Goal: Task Accomplishment & Management: Use online tool/utility

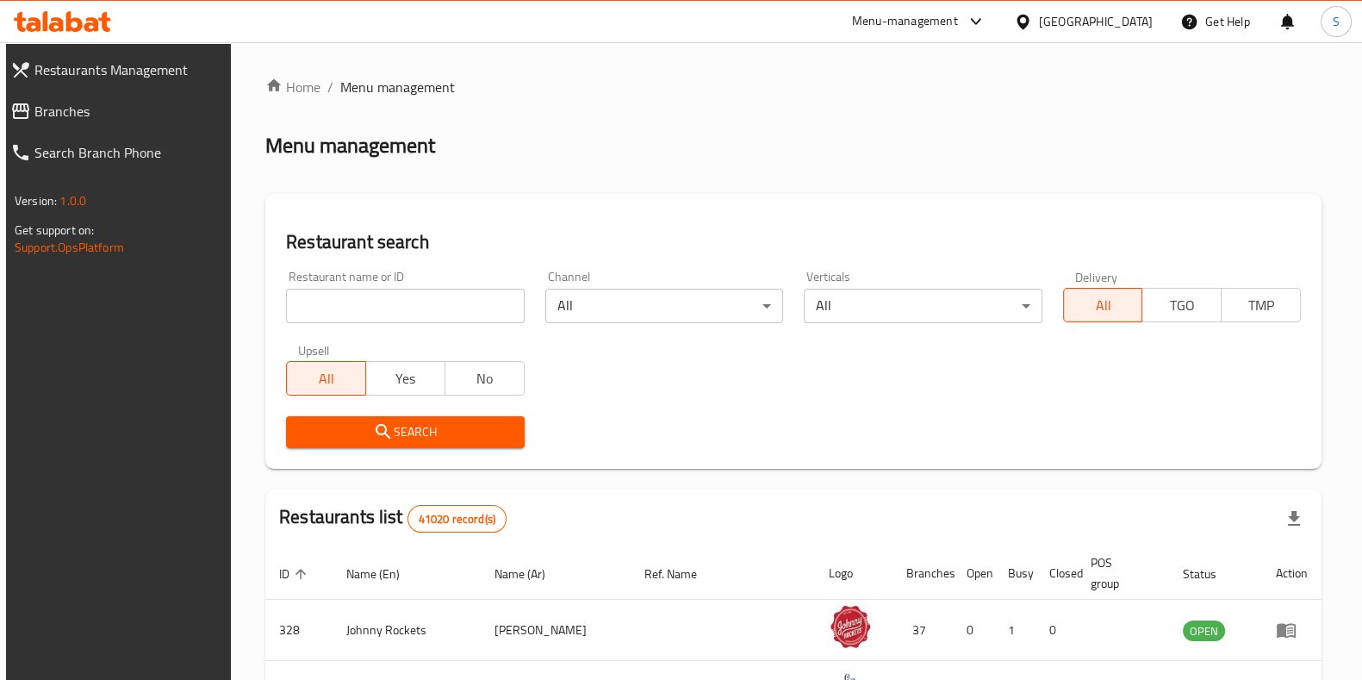
click at [370, 318] on input "search" at bounding box center [405, 306] width 238 height 34
type input "Billionaire Cookies"
click button "Search" at bounding box center [405, 432] width 238 height 32
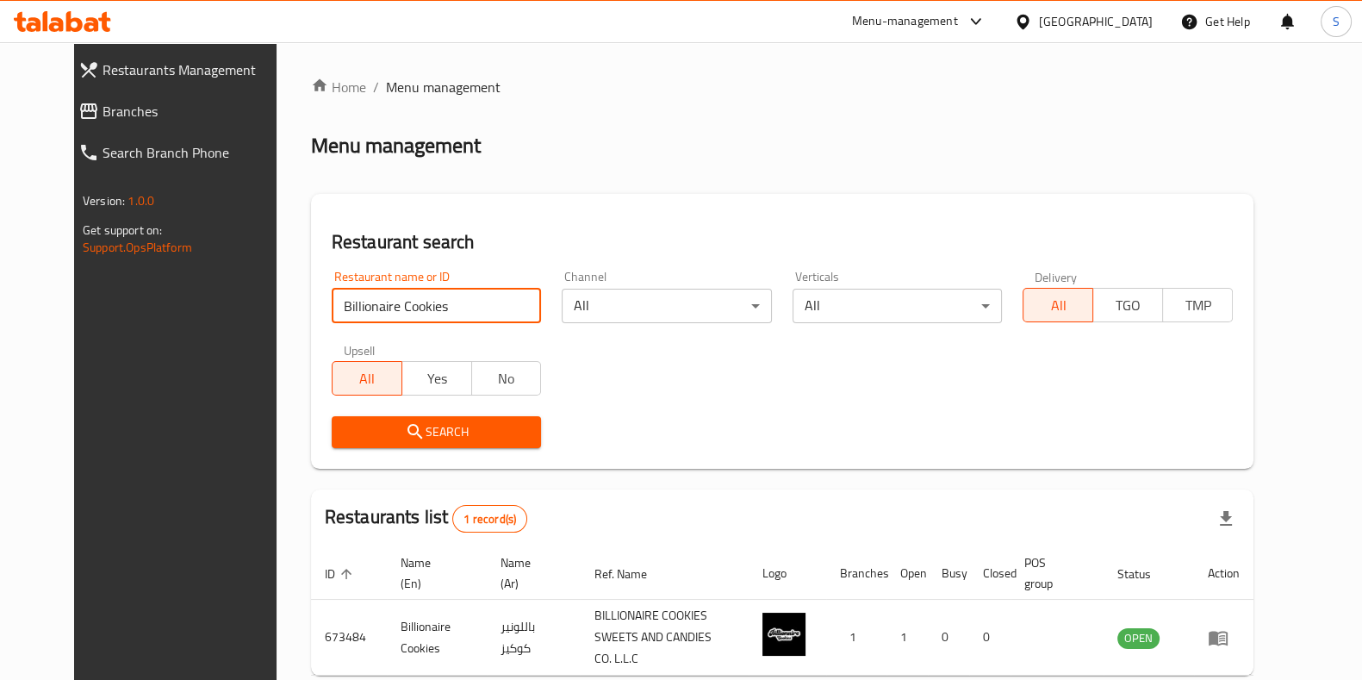
scroll to position [74, 0]
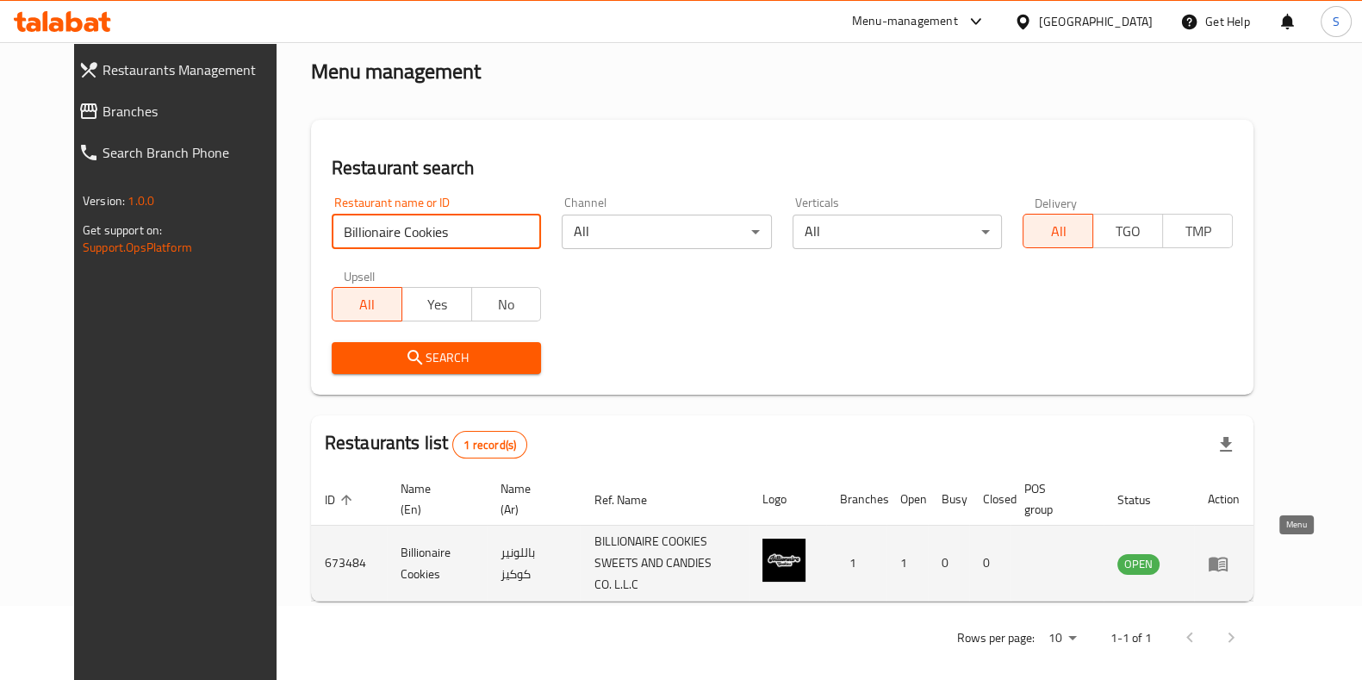
click at [1228, 557] on icon "enhanced table" at bounding box center [1218, 564] width 19 height 15
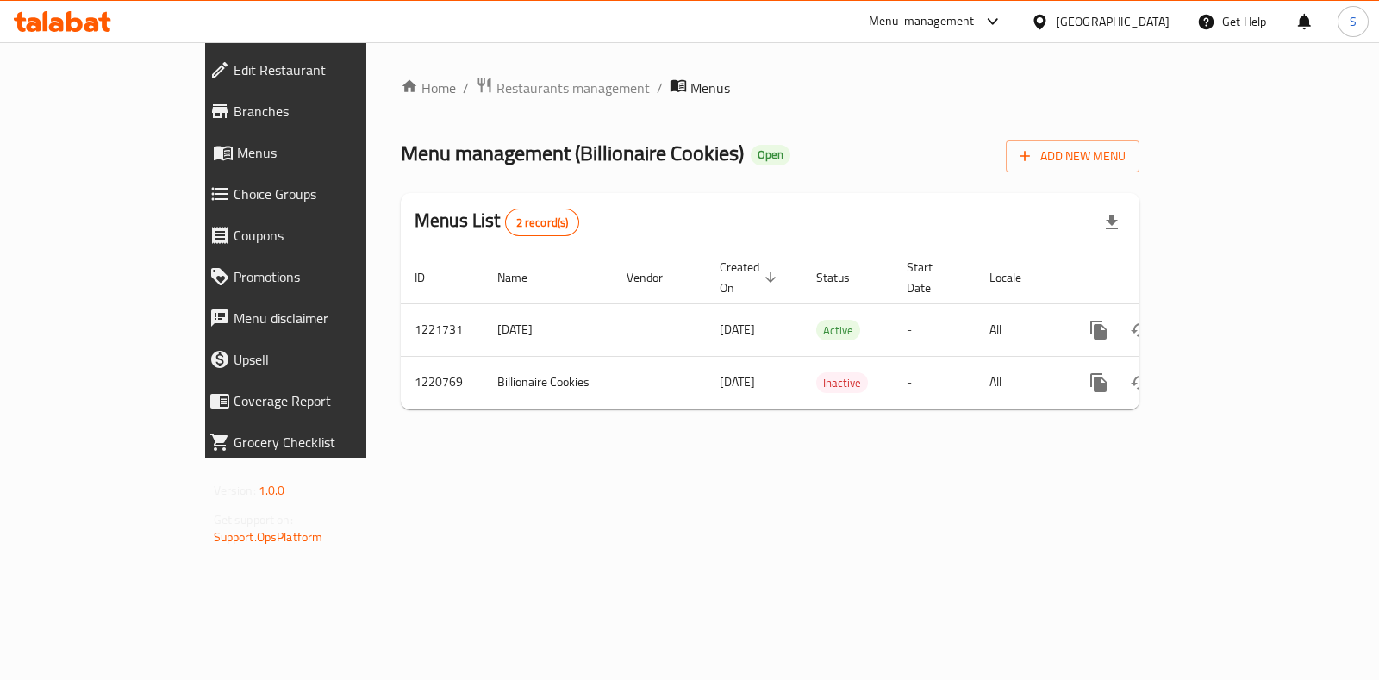
click at [234, 192] on span "Choice Groups" at bounding box center [328, 194] width 188 height 21
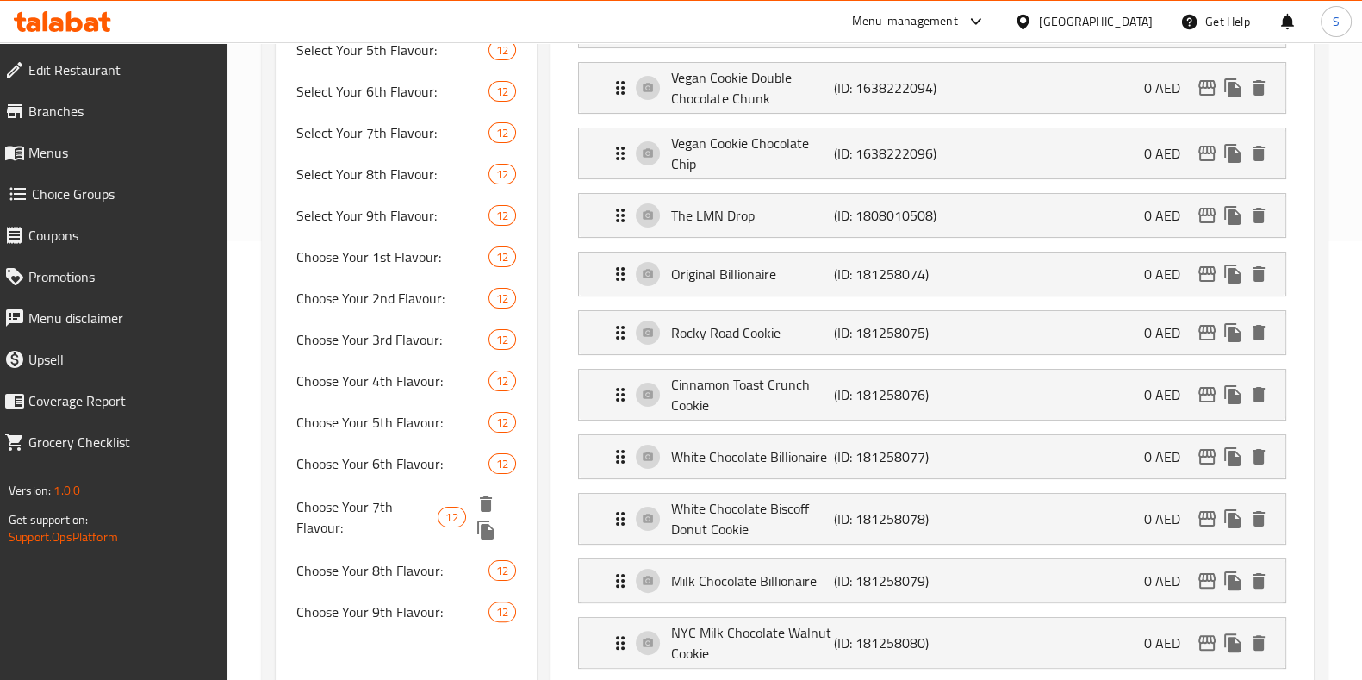
scroll to position [439, 0]
click at [386, 476] on span "Choose Your 6th Flavour:" at bounding box center [367, 475] width 142 height 41
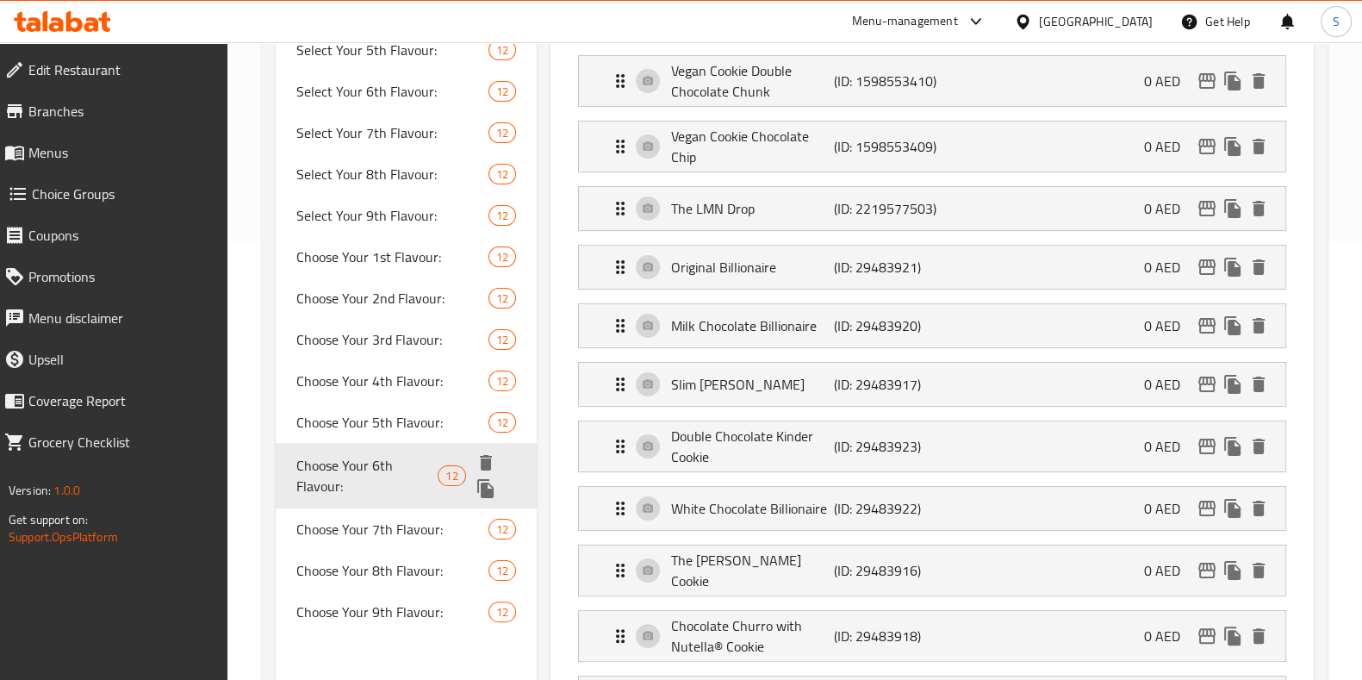
type input "Choose Your 6th Flavour:"
type input "[PERSON_NAME] السادسة:"
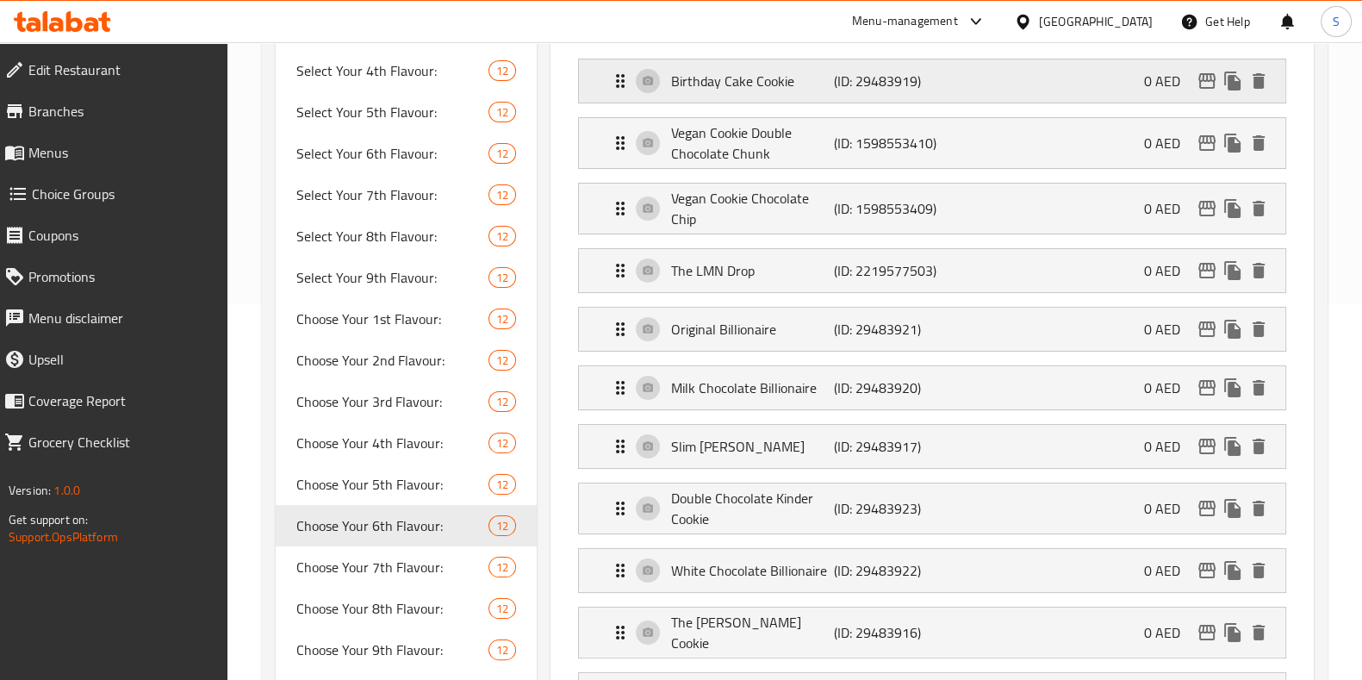
scroll to position [443, 0]
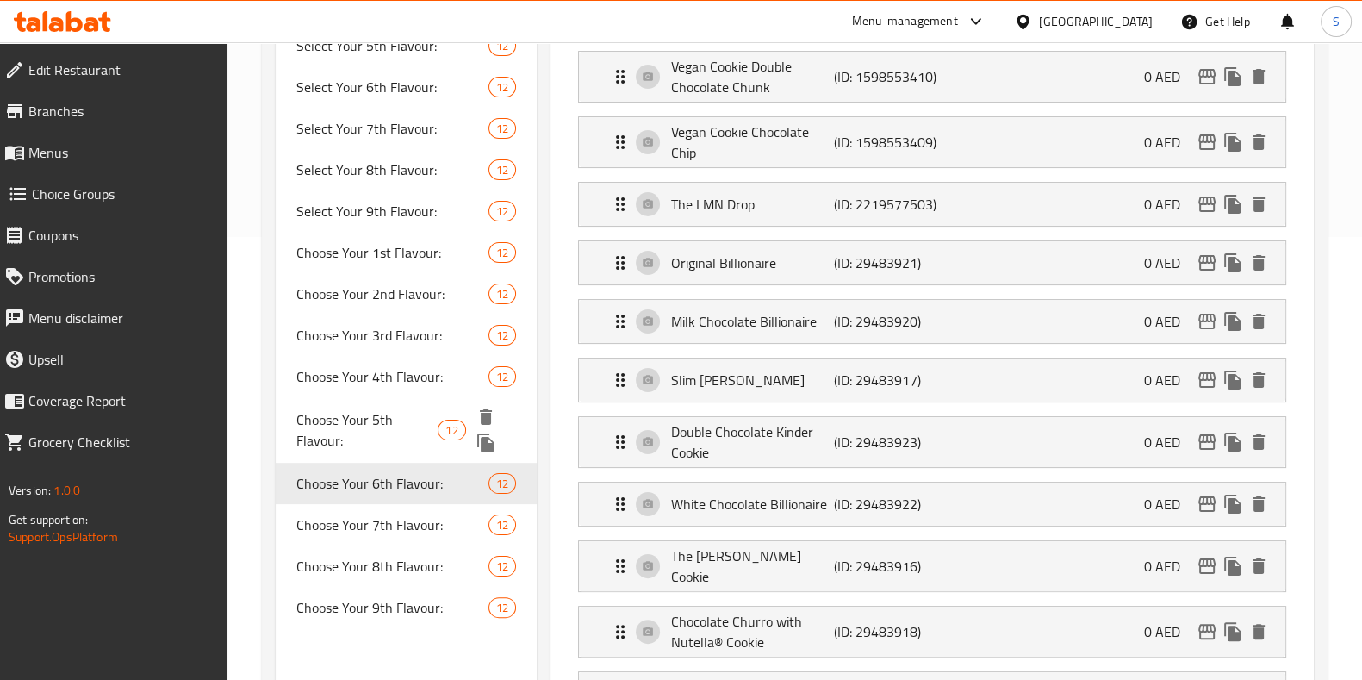
click at [404, 445] on span "Choose Your 5th Flavour:" at bounding box center [367, 429] width 142 height 41
type input "Choose Your 5th Flavour:"
type input "[PERSON_NAME] الخامسة:"
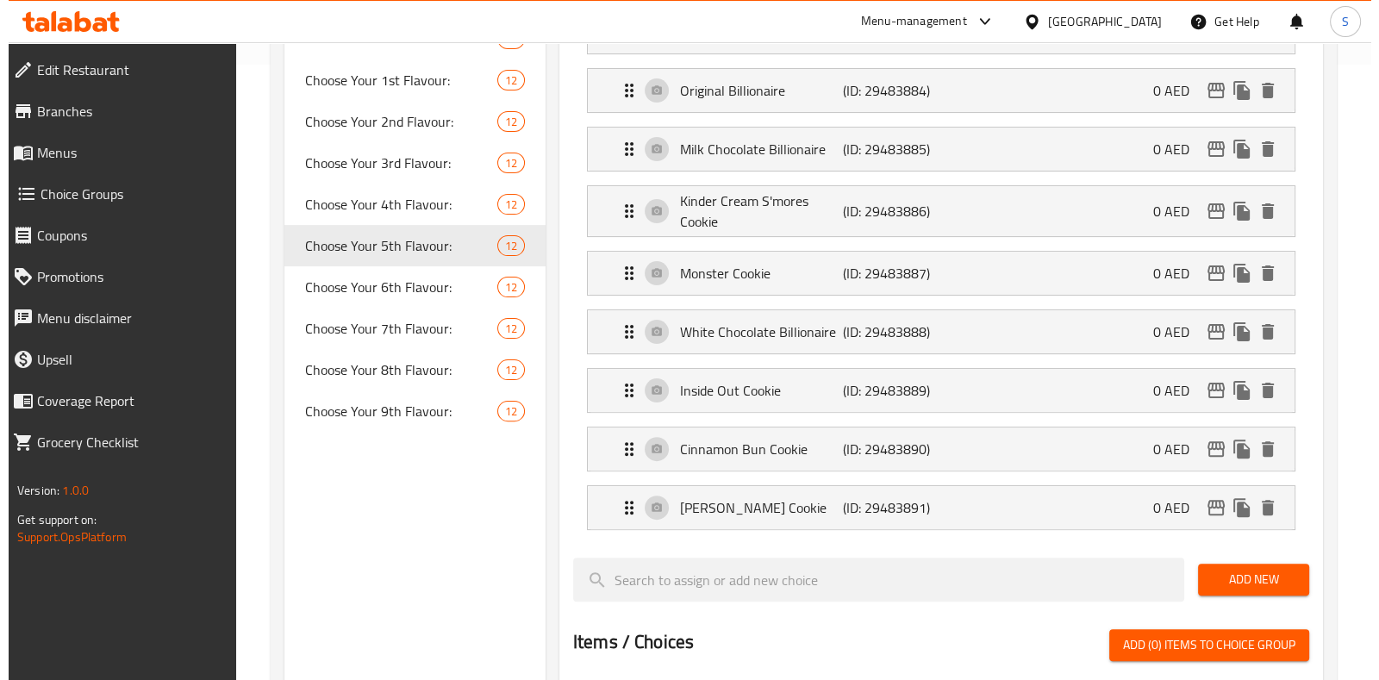
scroll to position [613, 0]
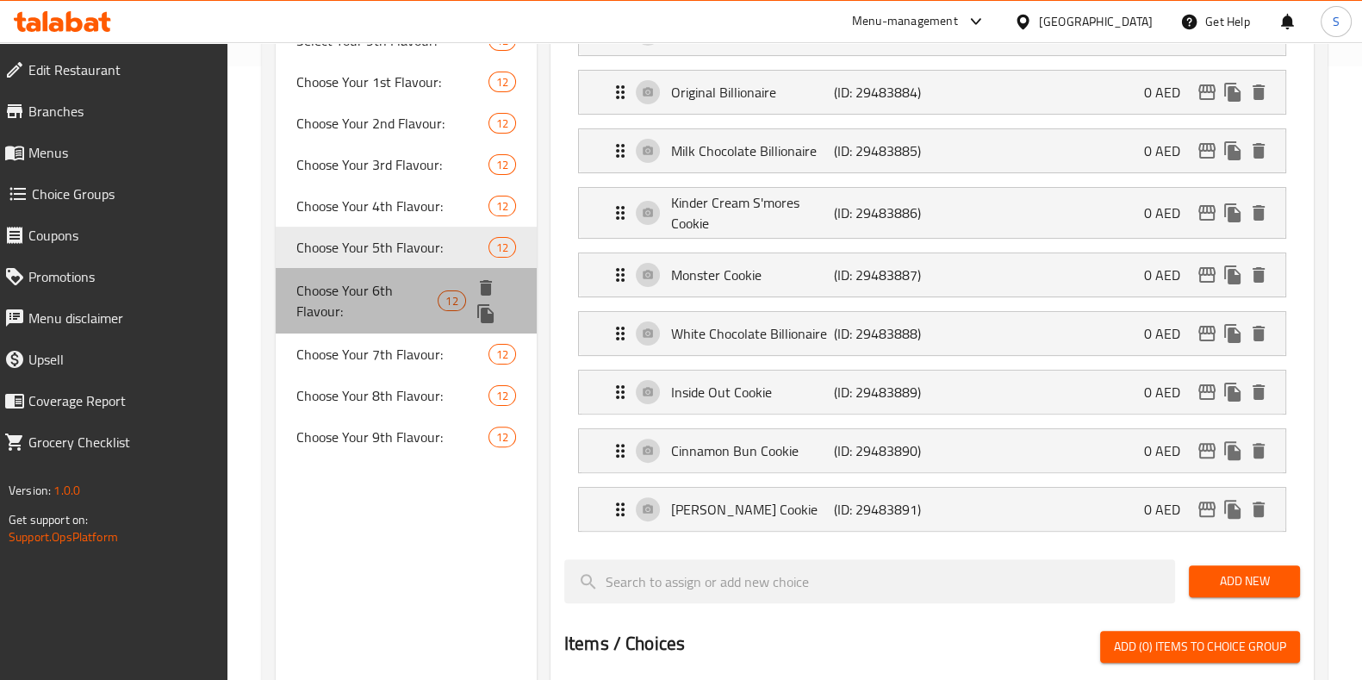
click at [396, 289] on span "Choose Your 6th Flavour:" at bounding box center [367, 300] width 142 height 41
type input "Choose Your 6th Flavour:"
type input "[PERSON_NAME] السادسة:"
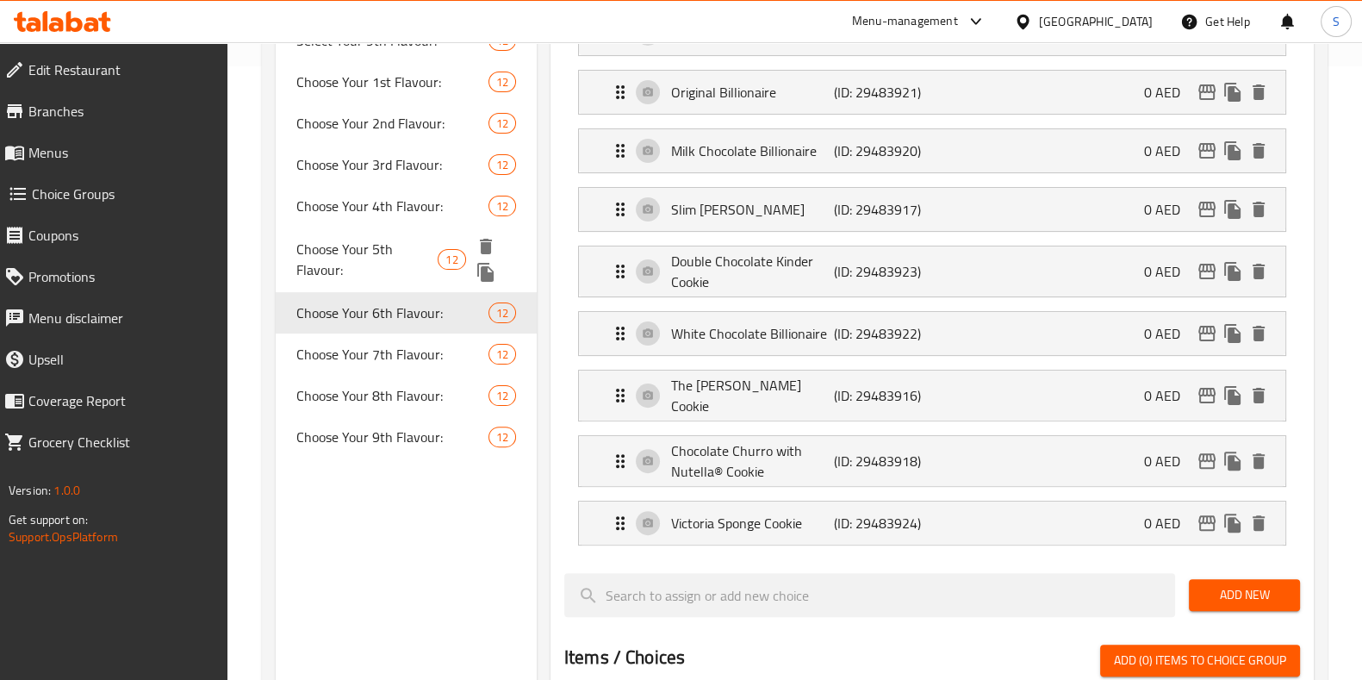
click at [392, 252] on span "Choose Your 5th Flavour:" at bounding box center [367, 259] width 142 height 41
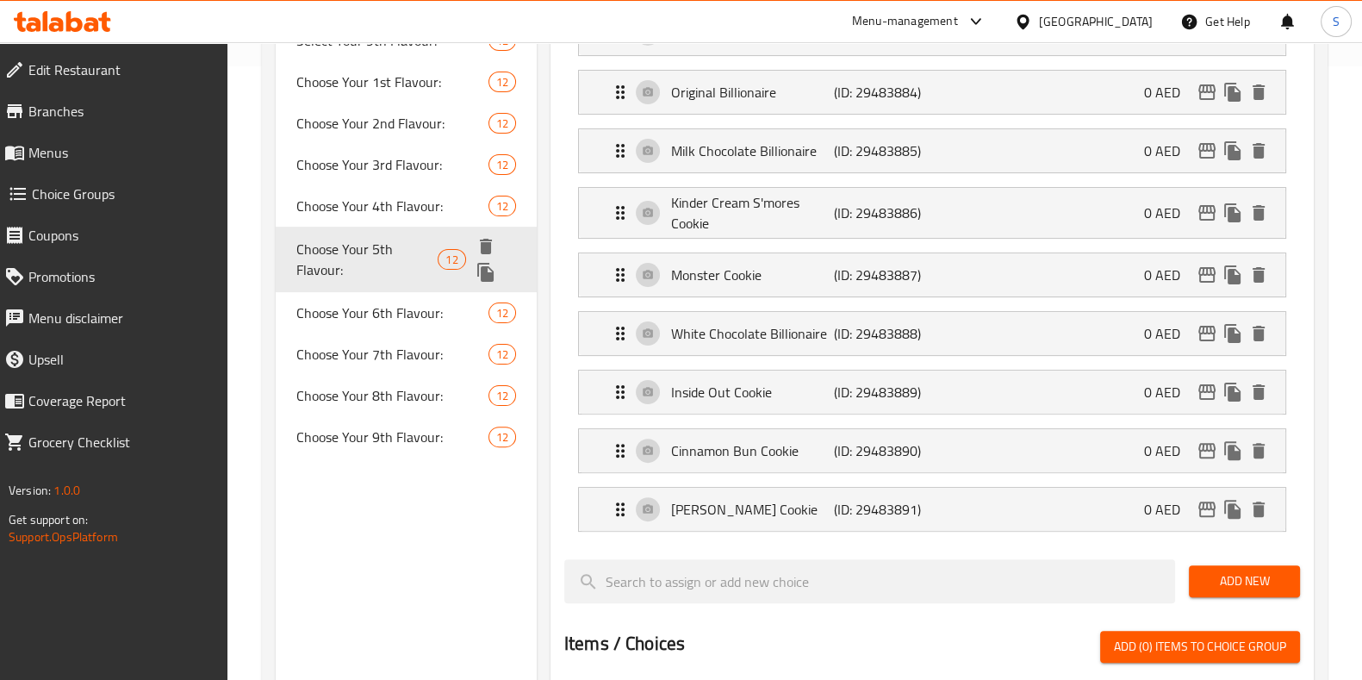
type input "Choose Your 5th Flavour:"
type input "[PERSON_NAME] الخامسة:"
click at [491, 272] on icon "duplicate" at bounding box center [485, 272] width 16 height 19
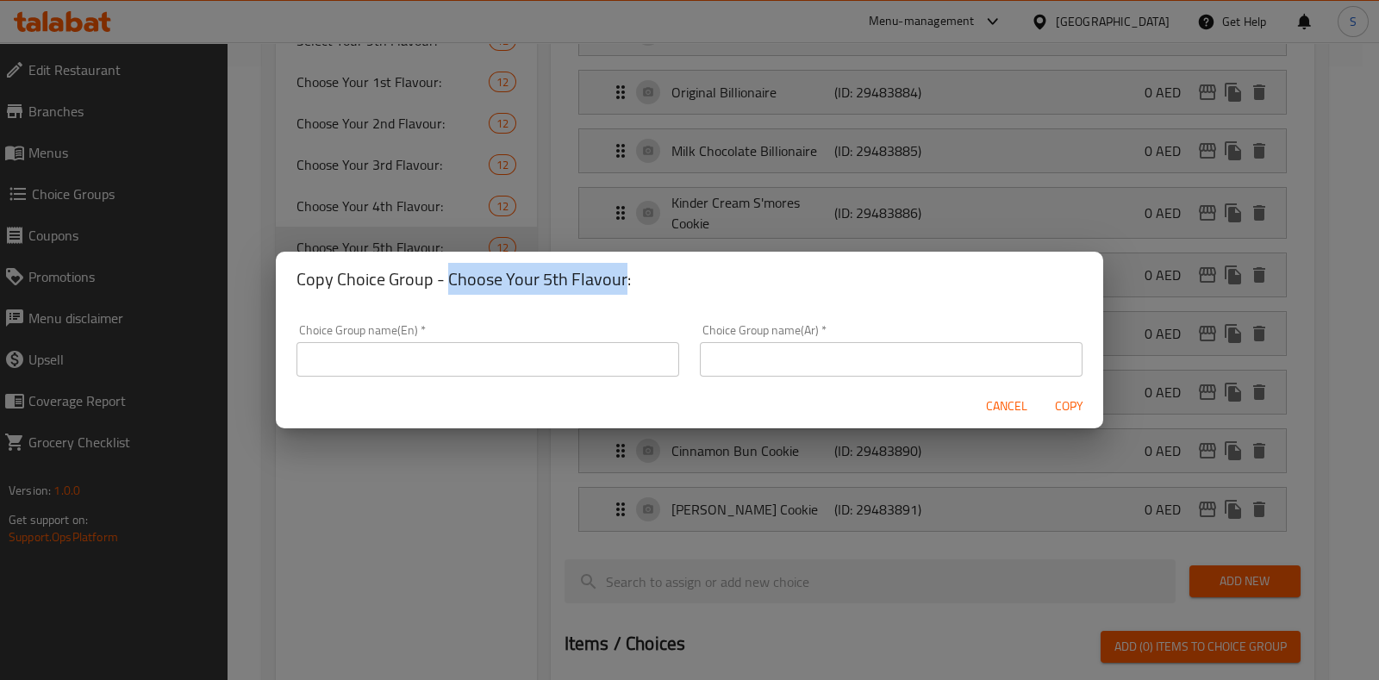
drag, startPoint x: 449, startPoint y: 280, endPoint x: 620, endPoint y: 286, distance: 171.6
click at [620, 286] on h2 "Copy Choice Group - Choose Your 5th Flavour:" at bounding box center [689, 279] width 786 height 28
copy h2 "Choose Your 5th Flavour"
click at [539, 358] on input "text" at bounding box center [487, 359] width 383 height 34
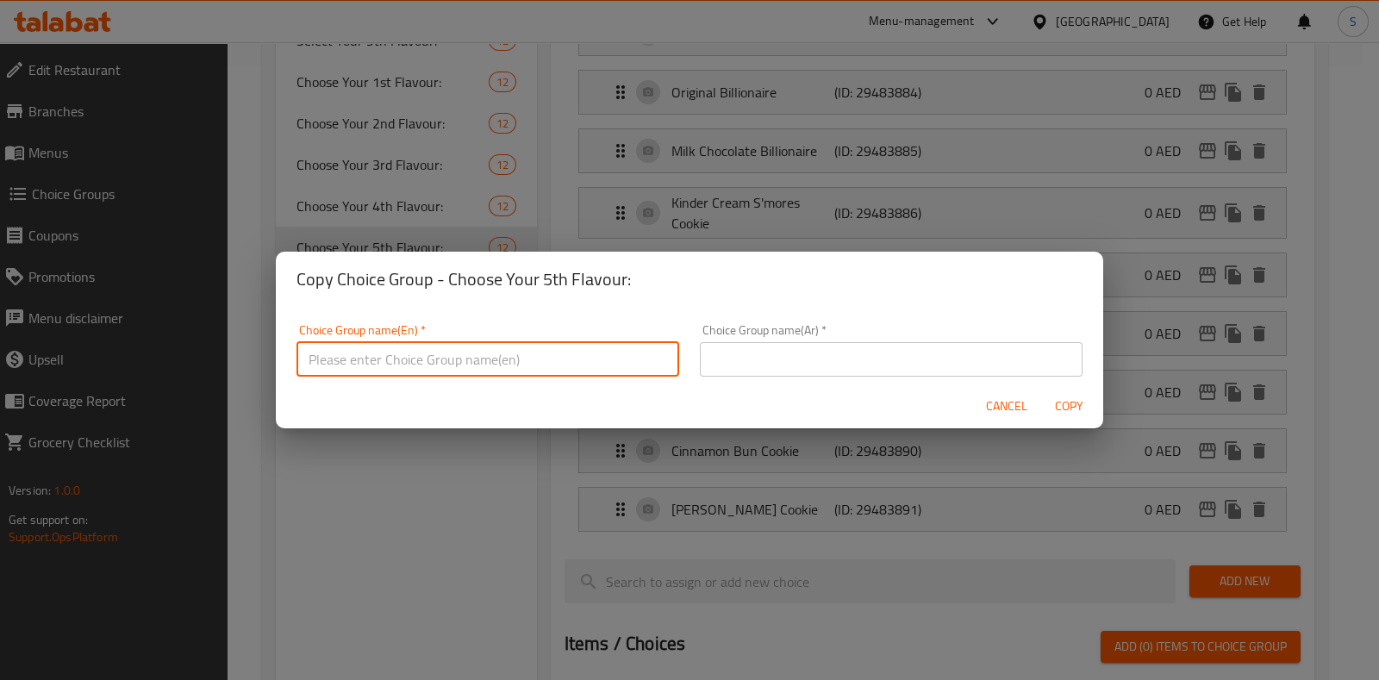
paste input "Choose Your 5th Flavour"
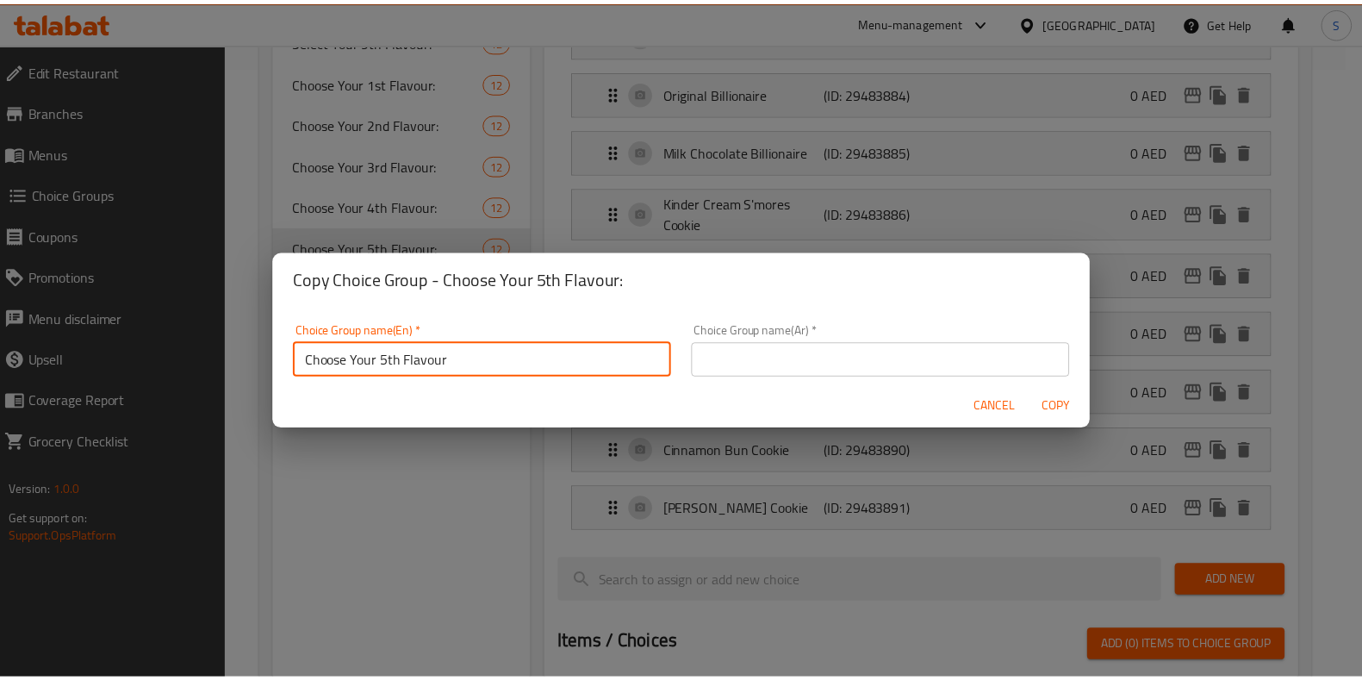
scroll to position [4, 0]
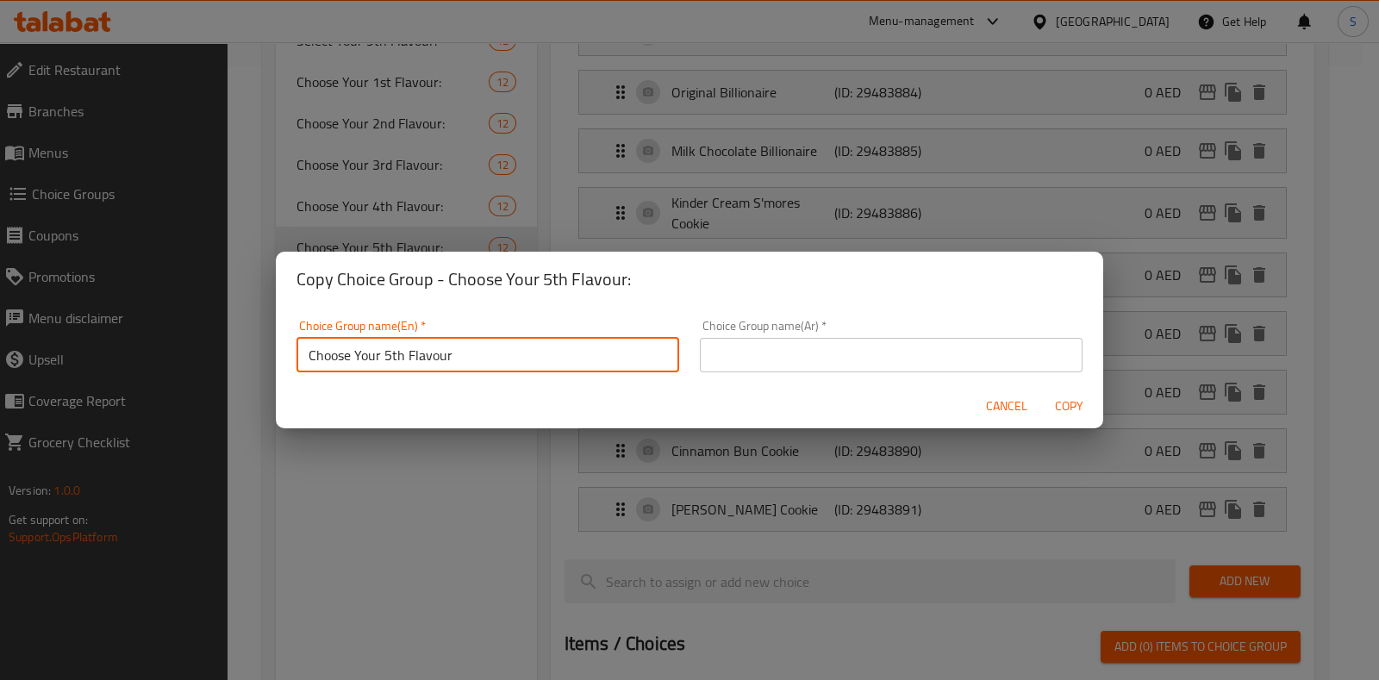
drag, startPoint x: 448, startPoint y: 360, endPoint x: 273, endPoint y: 372, distance: 175.3
click at [273, 372] on div "Copy Choice Group - Choose Your 5th Flavour: Choice Group name(En)   * Choose Y…" at bounding box center [689, 340] width 1379 height 680
type input "Choose Your 5th Flavour"
click at [835, 350] on input "text" at bounding box center [891, 355] width 383 height 34
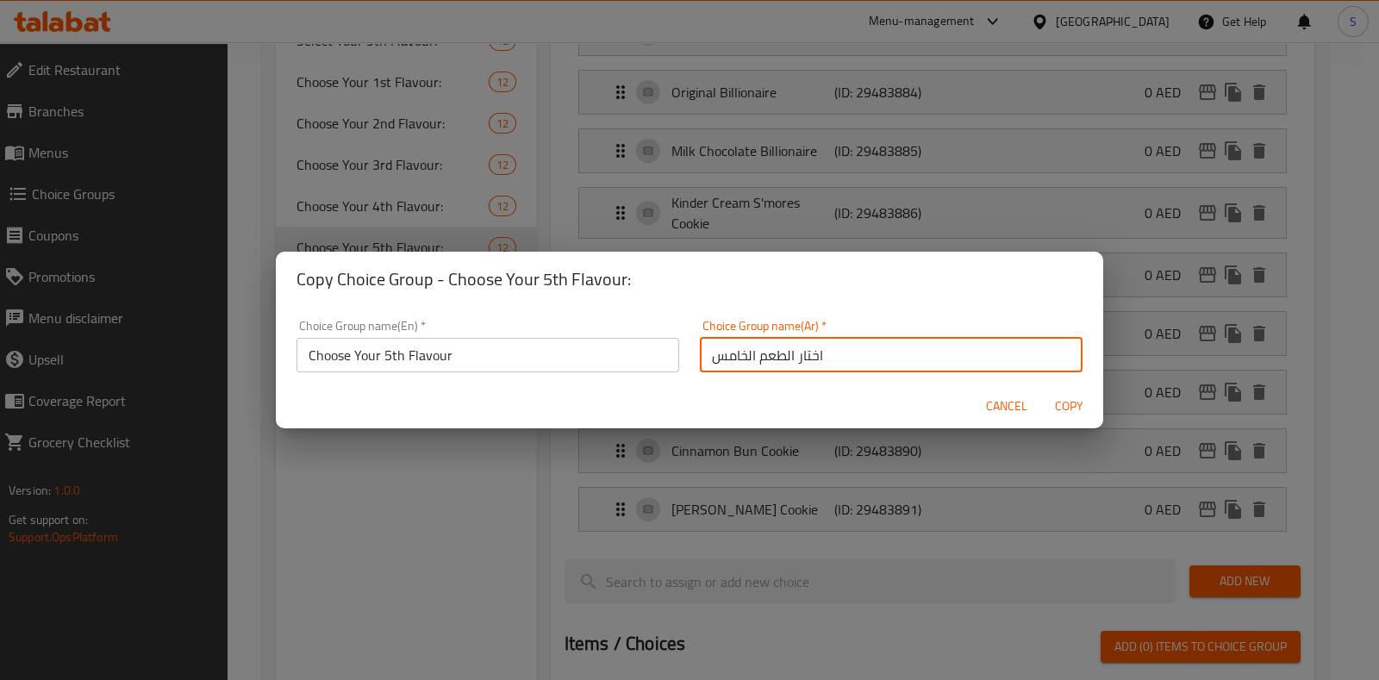
type input "اختار الطعم الخامس"
click at [401, 354] on input "Choose Your 5th Flavour" at bounding box center [487, 355] width 383 height 34
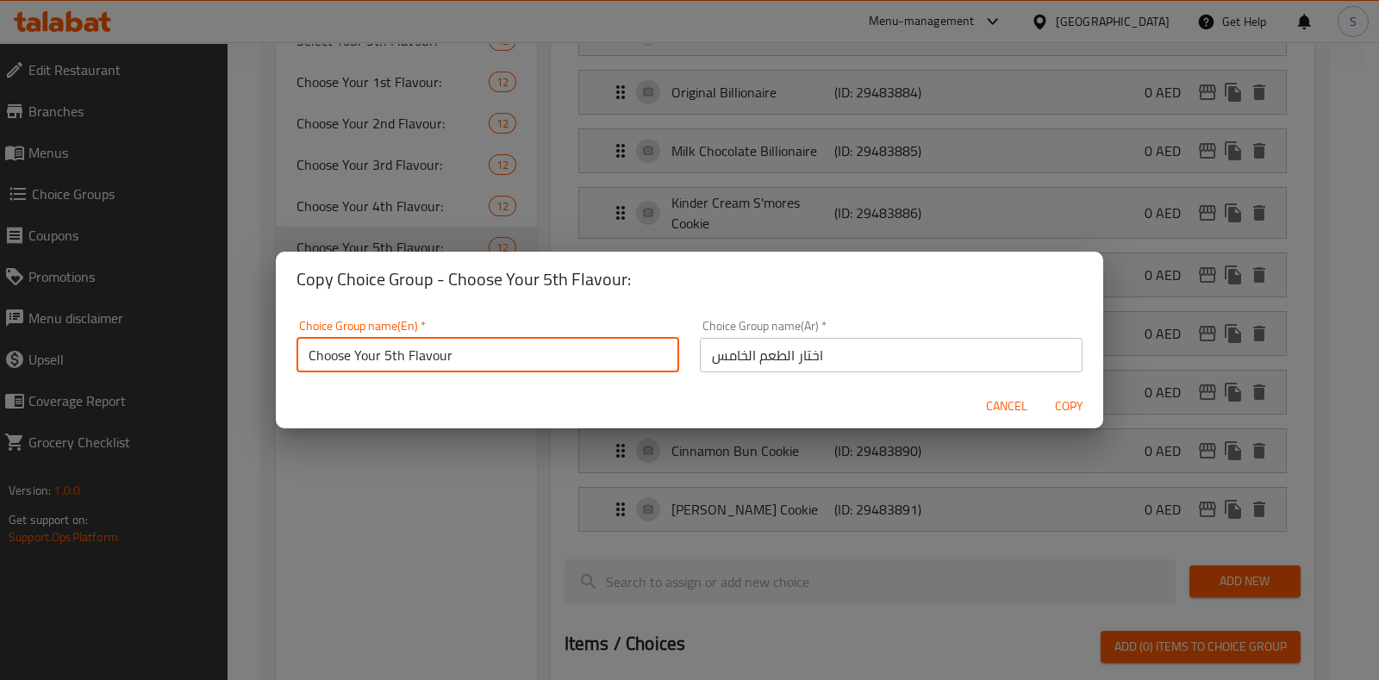
click at [470, 359] on input "Choose Your 5th Flavour" at bounding box center [487, 355] width 383 height 34
type input "Choose Your 5th Flavours"
click at [1075, 405] on span "Copy" at bounding box center [1068, 406] width 41 height 22
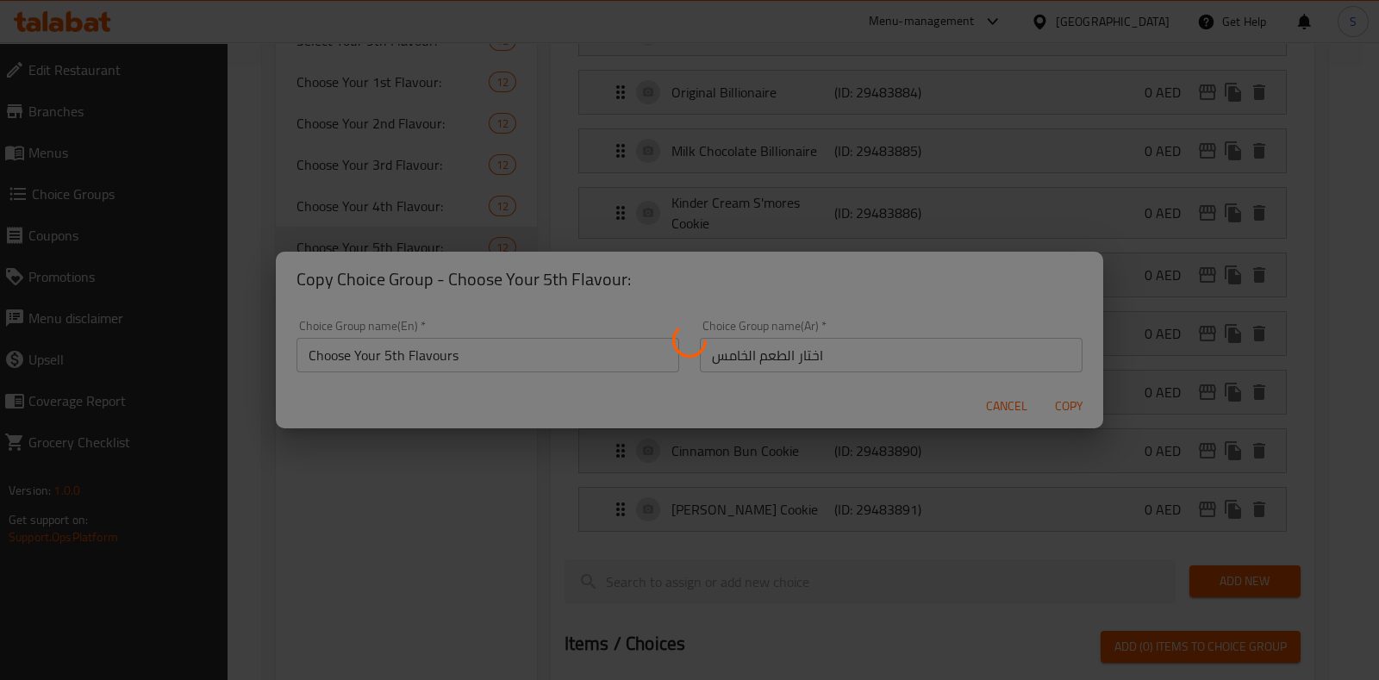
type input "Choose Your 5th Flavours"
type input "اختار الطعم الخامس"
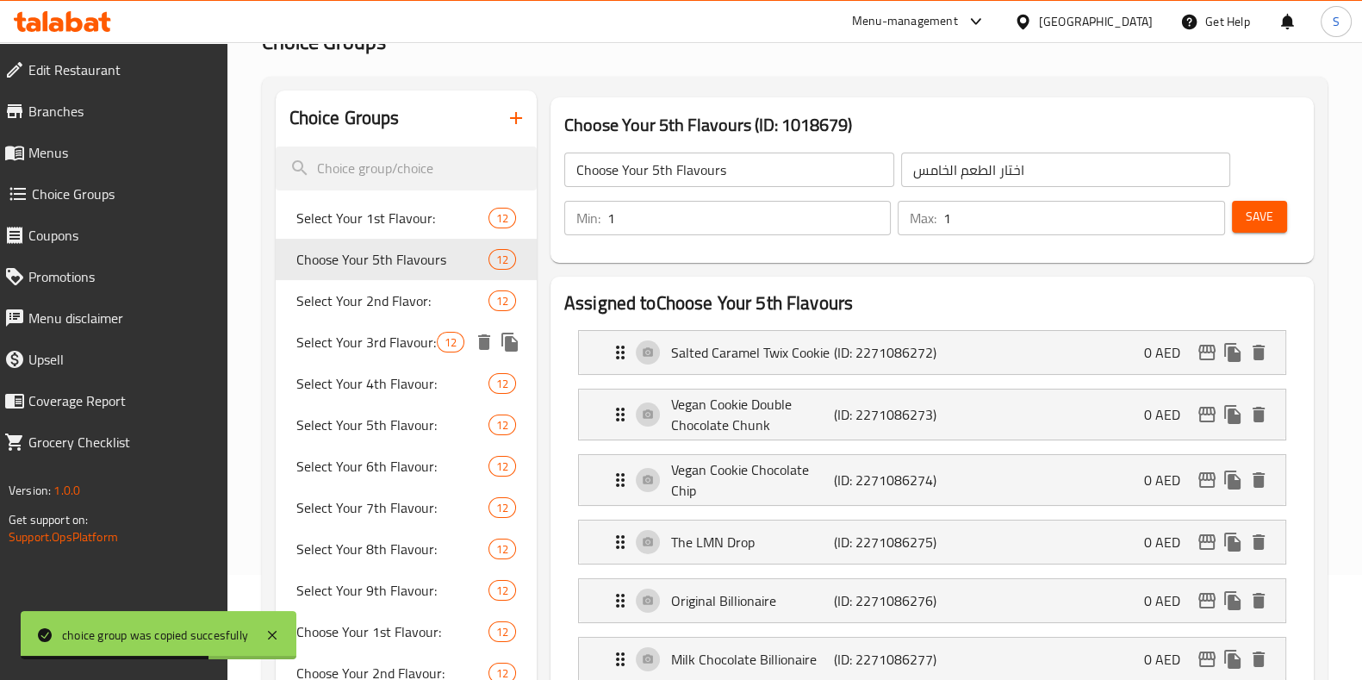
scroll to position [116, 0]
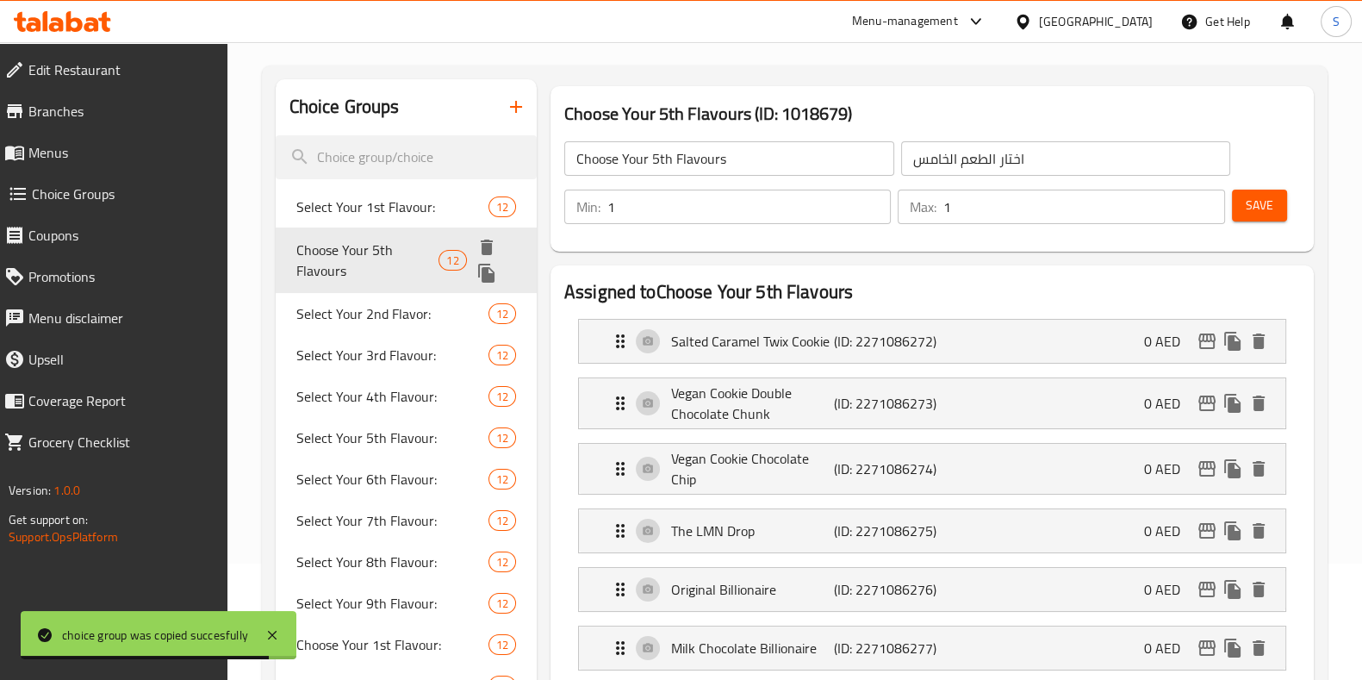
click at [400, 260] on span "Choose Your 5th Flavours" at bounding box center [367, 260] width 143 height 41
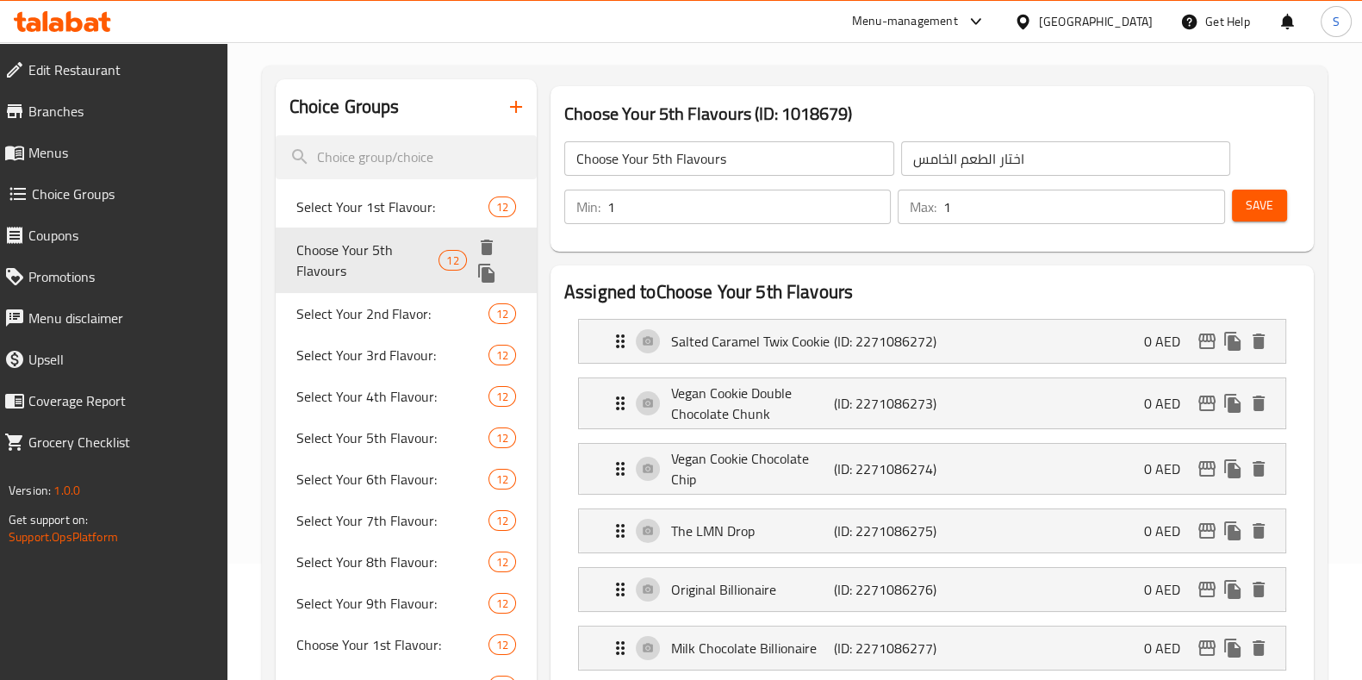
click at [481, 246] on icon "delete" at bounding box center [487, 248] width 12 height 16
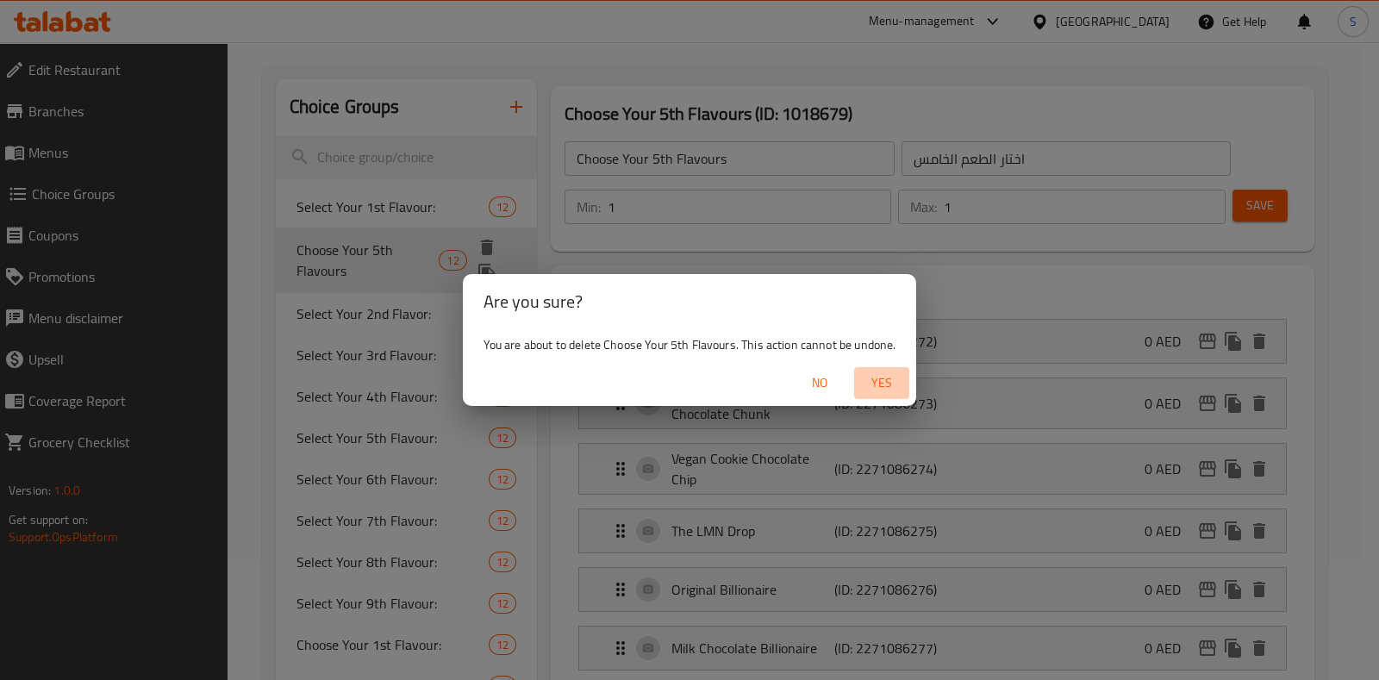
click at [873, 377] on span "Yes" at bounding box center [881, 383] width 41 height 22
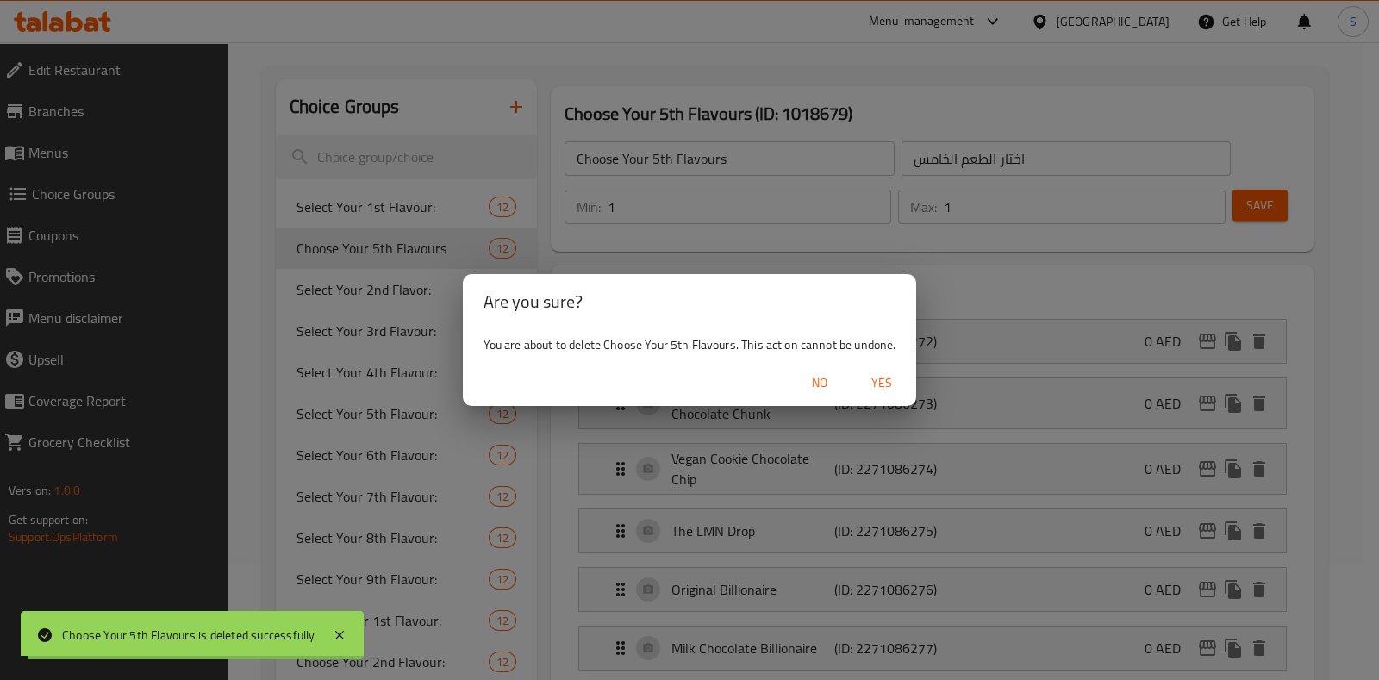
type input "Select Your 1st Flavour:"
type input "اختر النكهة [DEMOGRAPHIC_DATA]:"
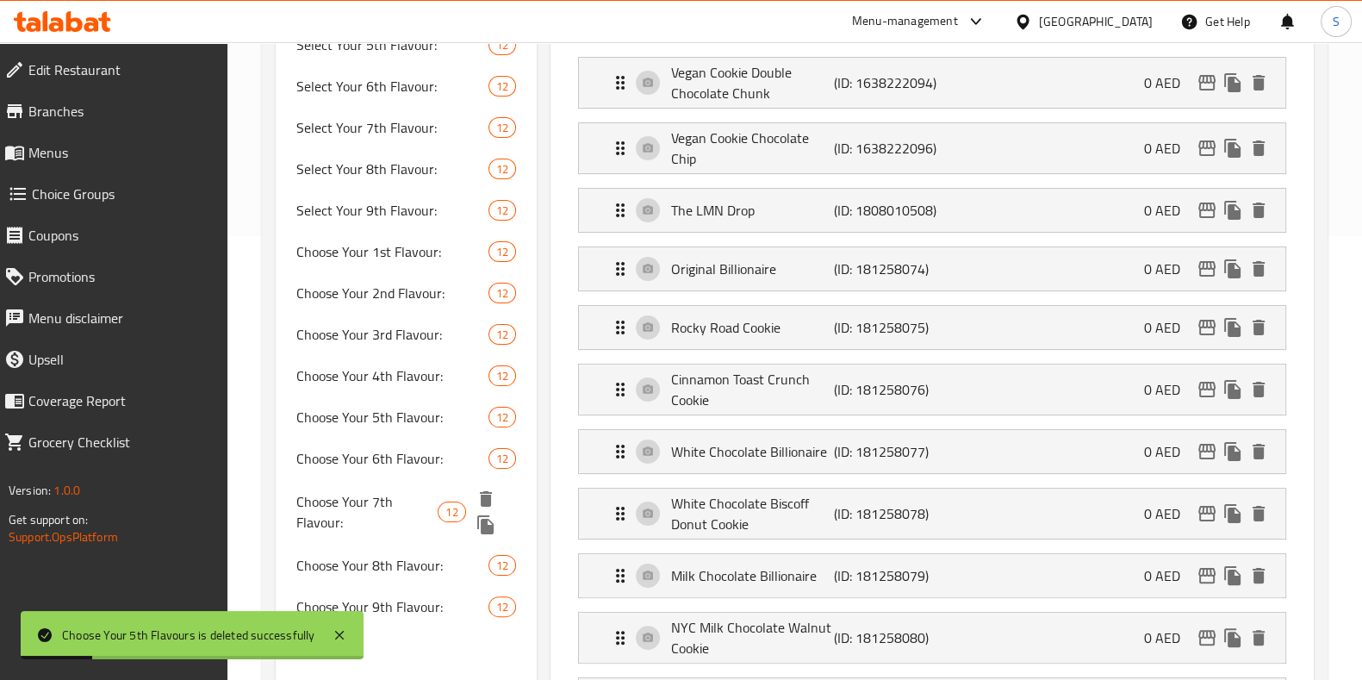
scroll to position [479, 0]
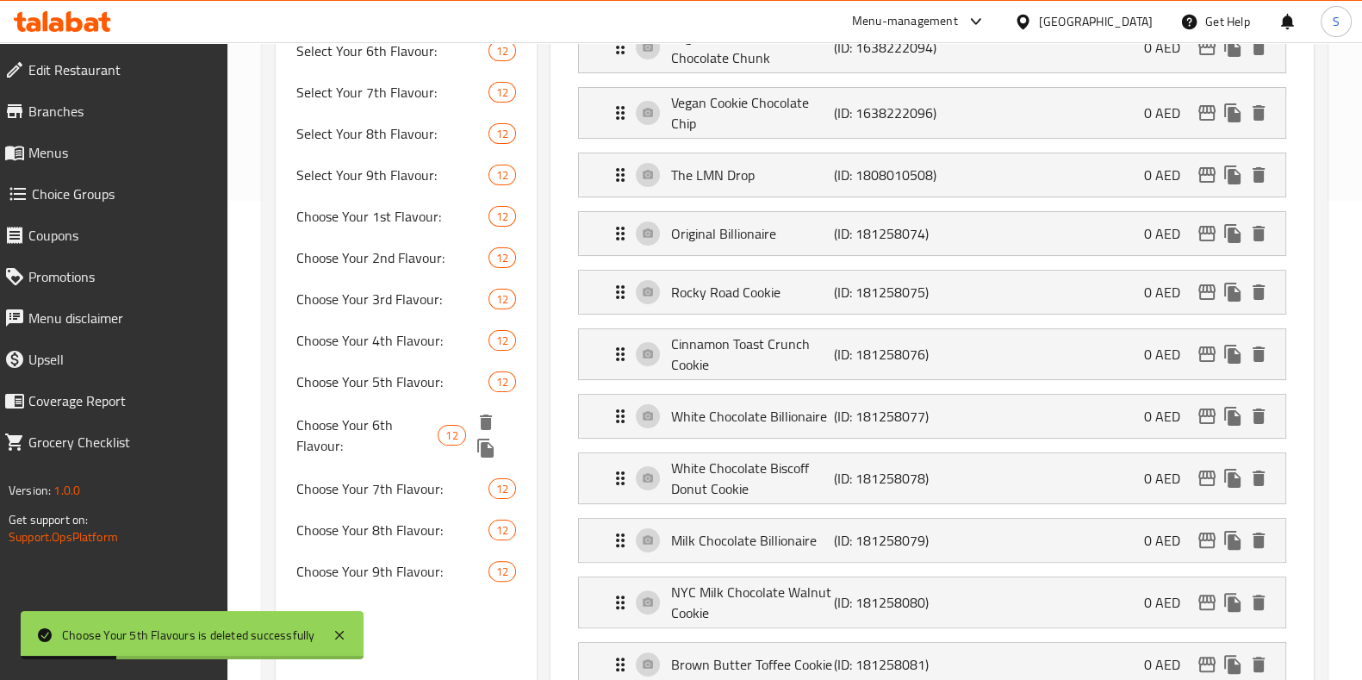
click at [390, 420] on span "Choose Your 6th Flavour:" at bounding box center [367, 434] width 142 height 41
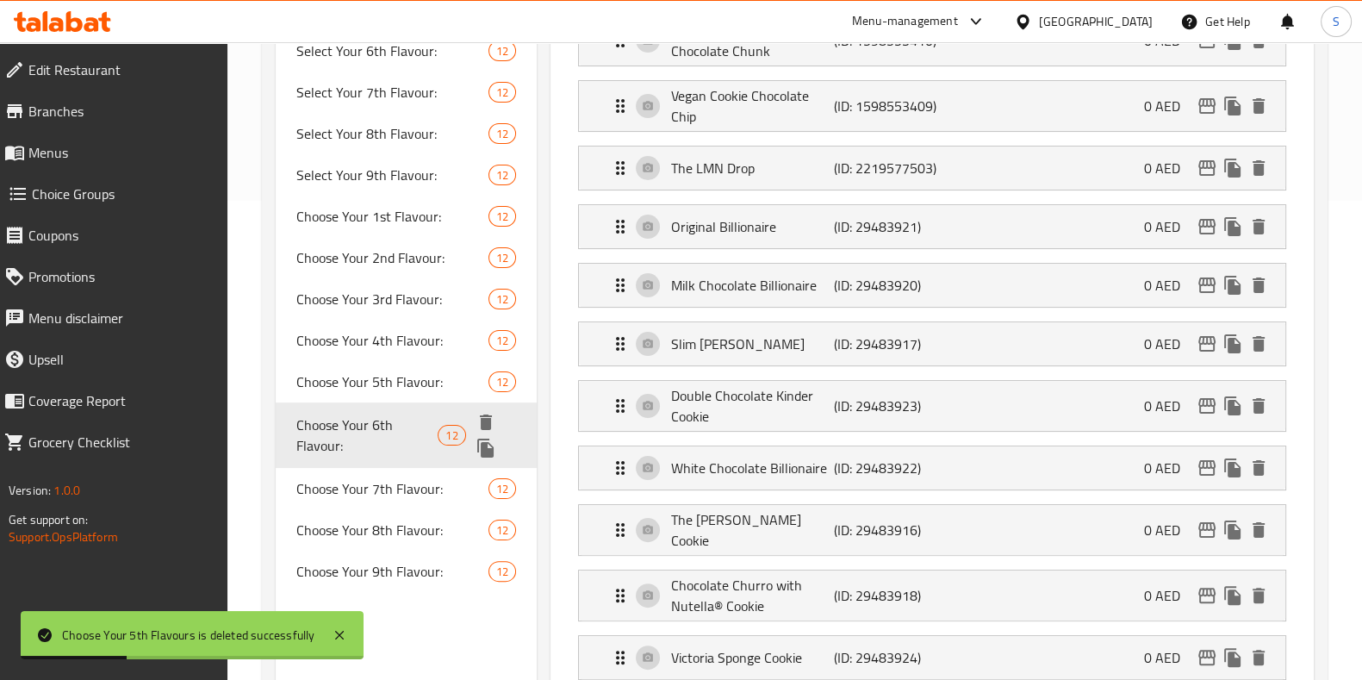
type input "Choose Your 6th Flavour:"
type input "[PERSON_NAME] السادسة:"
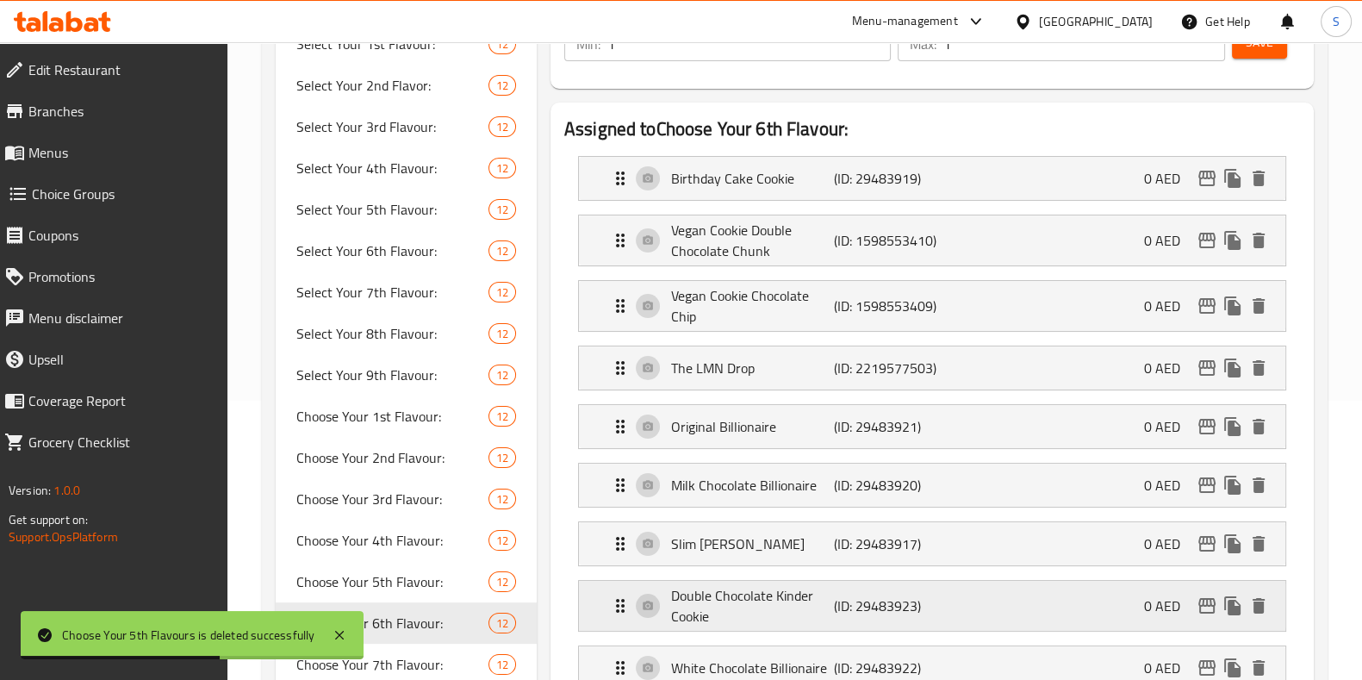
scroll to position [0, 0]
